Goal: Consume media (video, audio): Consume media (video, audio)

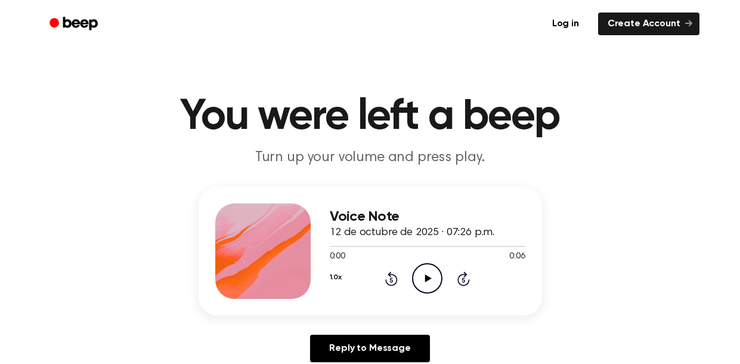
click at [421, 281] on icon "Play Audio" at bounding box center [427, 278] width 30 height 30
click at [423, 265] on icon "Play Audio" at bounding box center [427, 278] width 30 height 30
click at [423, 272] on icon "Pause Audio" at bounding box center [427, 278] width 30 height 30
click at [423, 272] on icon "Play Audio" at bounding box center [427, 278] width 30 height 30
click at [423, 287] on icon "Play Audio" at bounding box center [427, 278] width 30 height 30
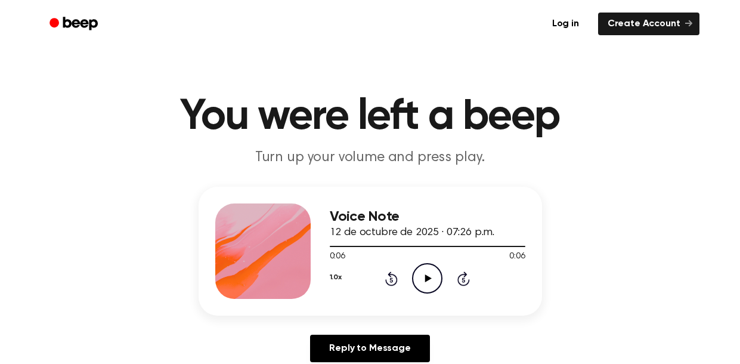
click at [427, 286] on icon "Play Audio" at bounding box center [427, 278] width 30 height 30
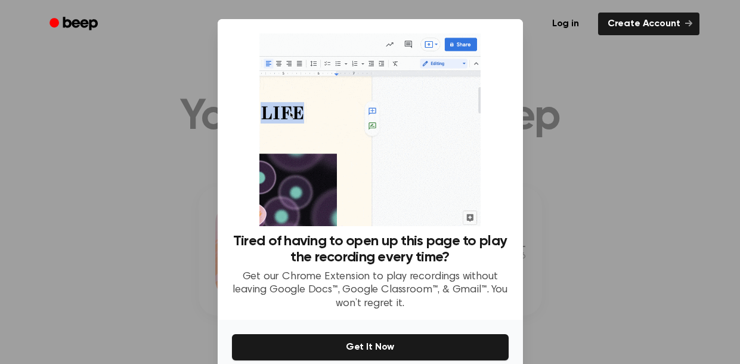
click at [708, 54] on div at bounding box center [370, 182] width 740 height 364
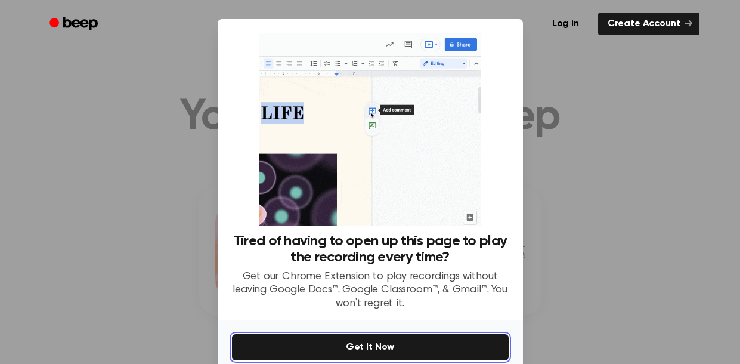
click at [370, 343] on button "Get It Now" at bounding box center [370, 347] width 277 height 26
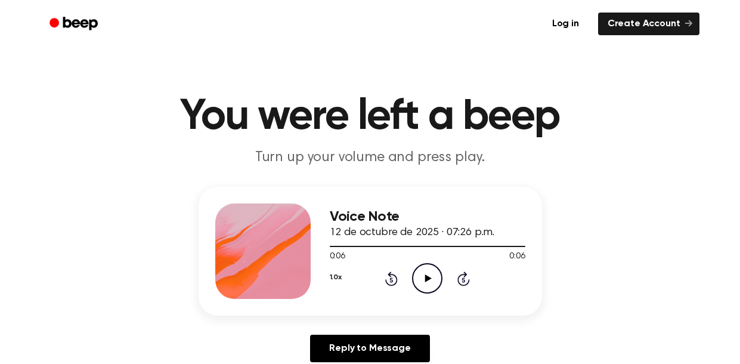
click at [417, 273] on icon "Play Audio" at bounding box center [427, 278] width 30 height 30
click at [418, 288] on icon "Play Audio" at bounding box center [427, 278] width 30 height 30
click at [423, 276] on icon "Play Audio" at bounding box center [427, 278] width 30 height 30
click at [429, 271] on icon "Play Audio" at bounding box center [427, 278] width 30 height 30
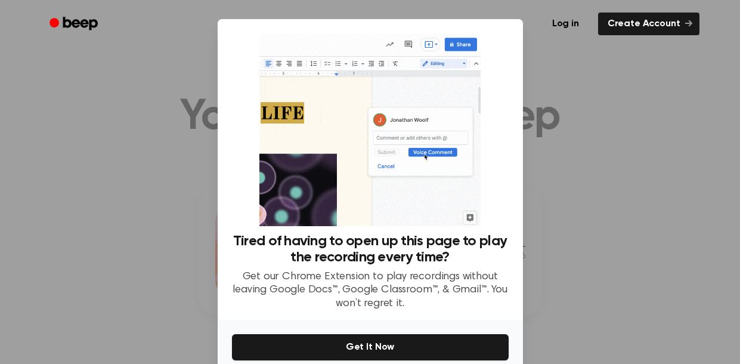
click at [591, 179] on div at bounding box center [370, 182] width 740 height 364
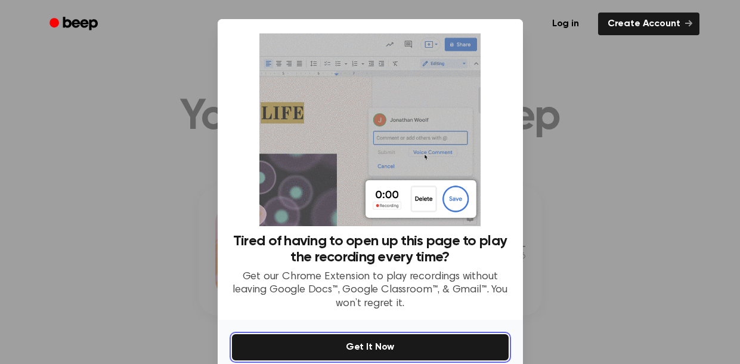
click at [445, 340] on button "Get It Now" at bounding box center [370, 347] width 277 height 26
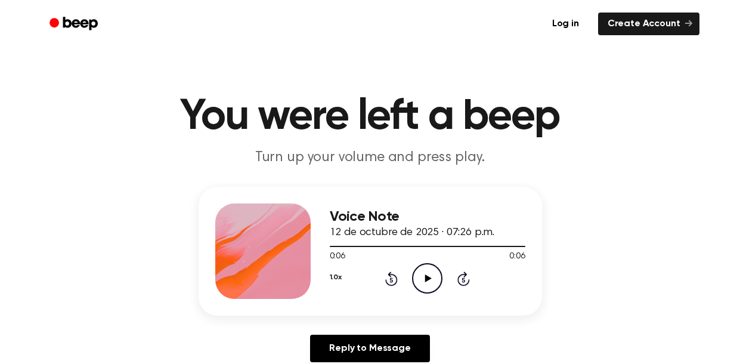
click at [426, 283] on icon "Play Audio" at bounding box center [427, 278] width 30 height 30
click at [432, 275] on icon "Play Audio" at bounding box center [427, 278] width 30 height 30
click at [423, 271] on icon "Play Audio" at bounding box center [427, 278] width 30 height 30
click at [414, 280] on icon "Play Audio" at bounding box center [427, 278] width 30 height 30
click at [426, 280] on icon at bounding box center [428, 278] width 7 height 8
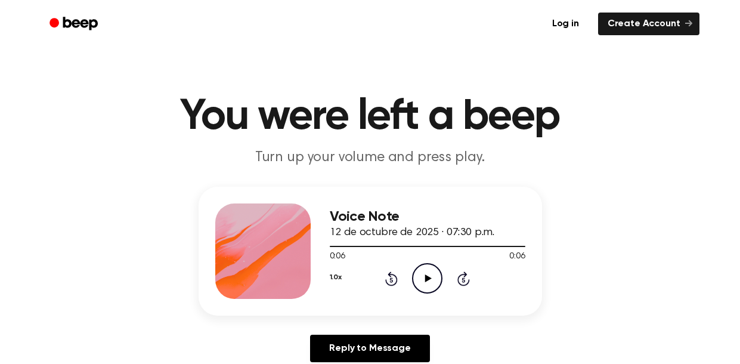
click at [420, 272] on icon "Play Audio" at bounding box center [427, 278] width 30 height 30
click at [422, 283] on icon "Play Audio" at bounding box center [427, 278] width 30 height 30
click at [418, 272] on icon "Pause Audio" at bounding box center [427, 278] width 30 height 30
